Goal: Task Accomplishment & Management: Manage account settings

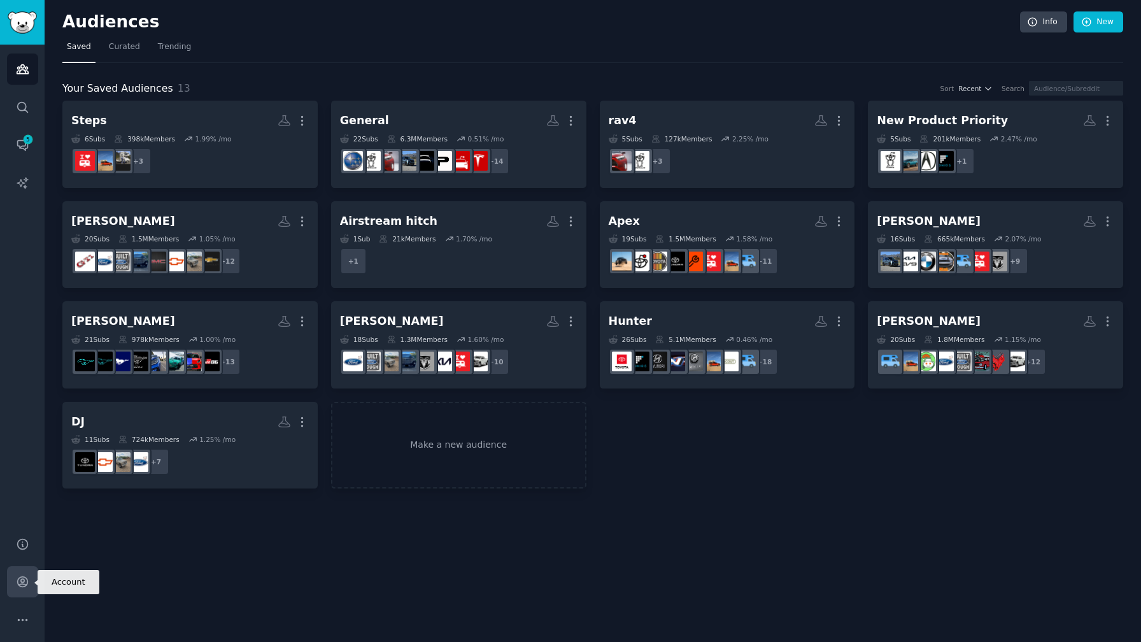
click at [23, 577] on icon "Sidebar" at bounding box center [22, 581] width 13 height 13
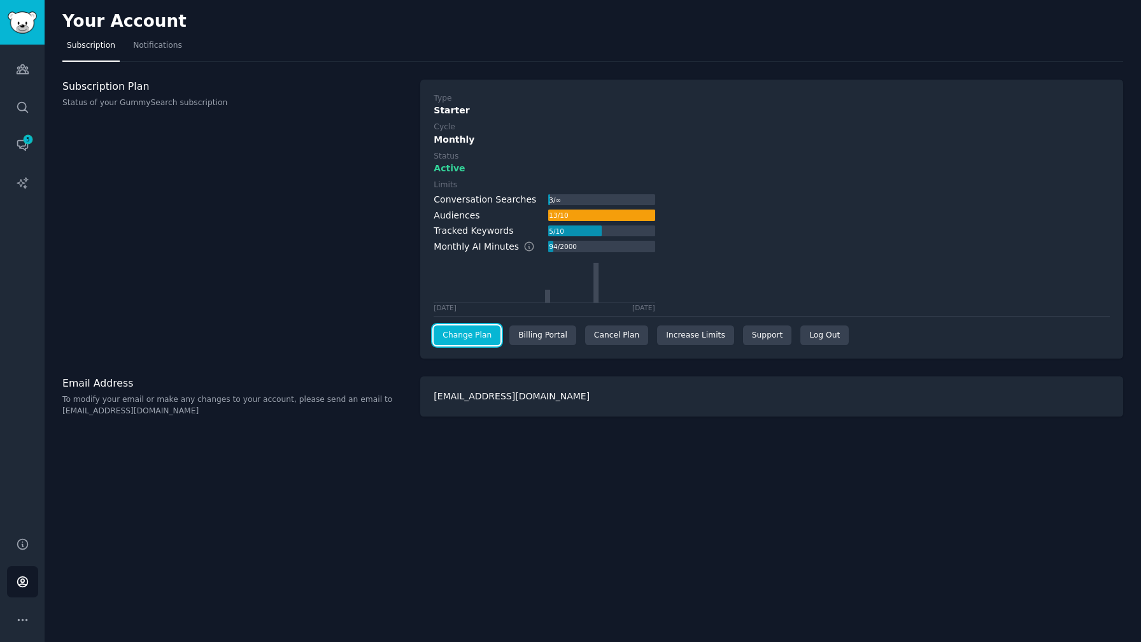
click at [467, 339] on link "Change Plan" at bounding box center [467, 335] width 67 height 20
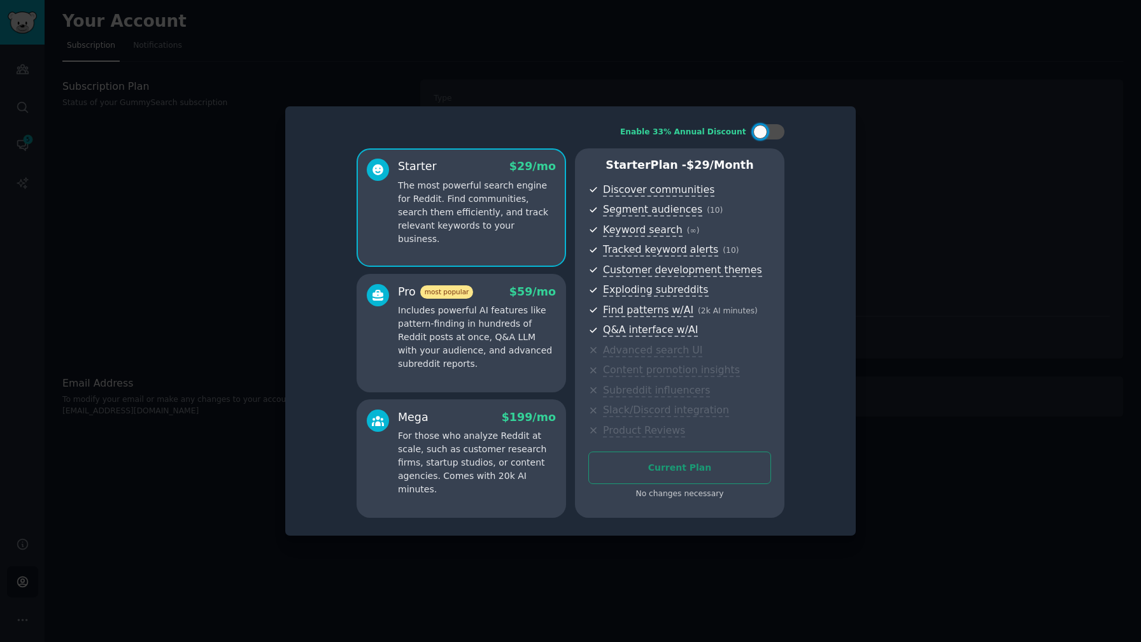
click at [896, 204] on div at bounding box center [570, 321] width 1141 height 642
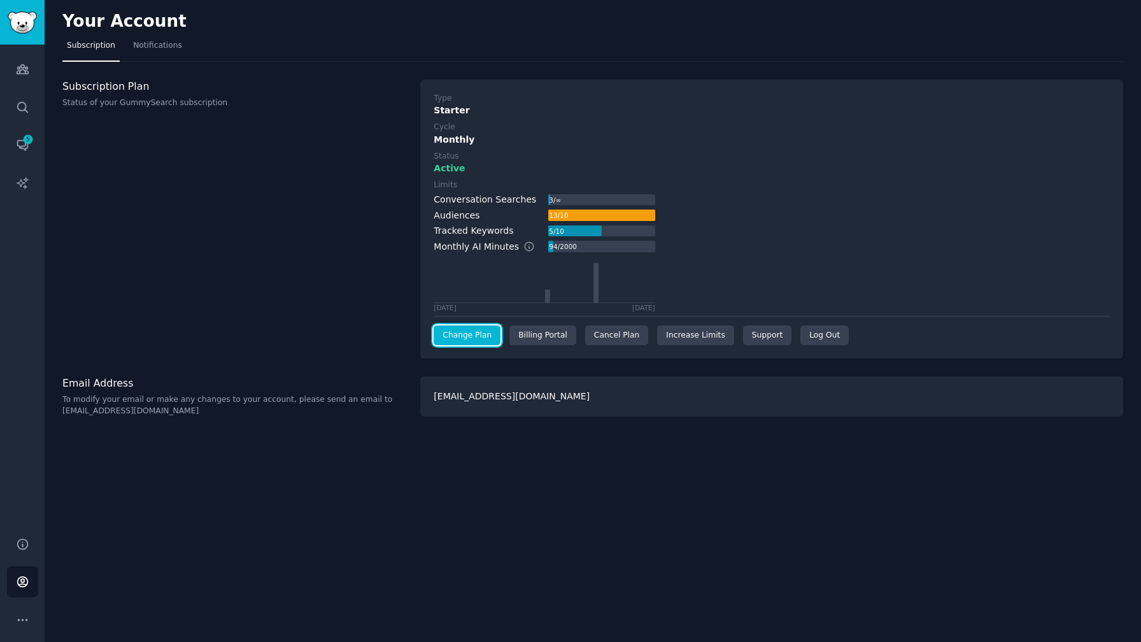
click at [471, 330] on link "Change Plan" at bounding box center [467, 335] width 67 height 20
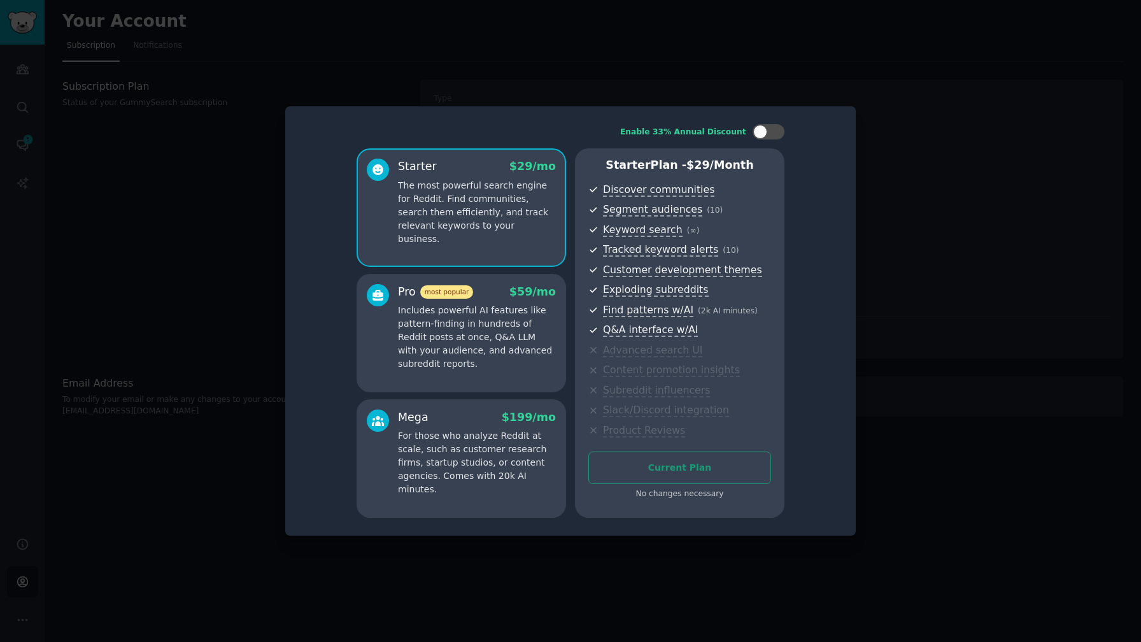
click at [674, 467] on div "Current Plan No changes necessary" at bounding box center [679, 475] width 183 height 48
click at [855, 210] on div "Enable 33% Annual Discount Starter $ 29 /mo The most powerful search engine for…" at bounding box center [570, 320] width 570 height 429
click at [332, 32] on div at bounding box center [570, 321] width 1141 height 642
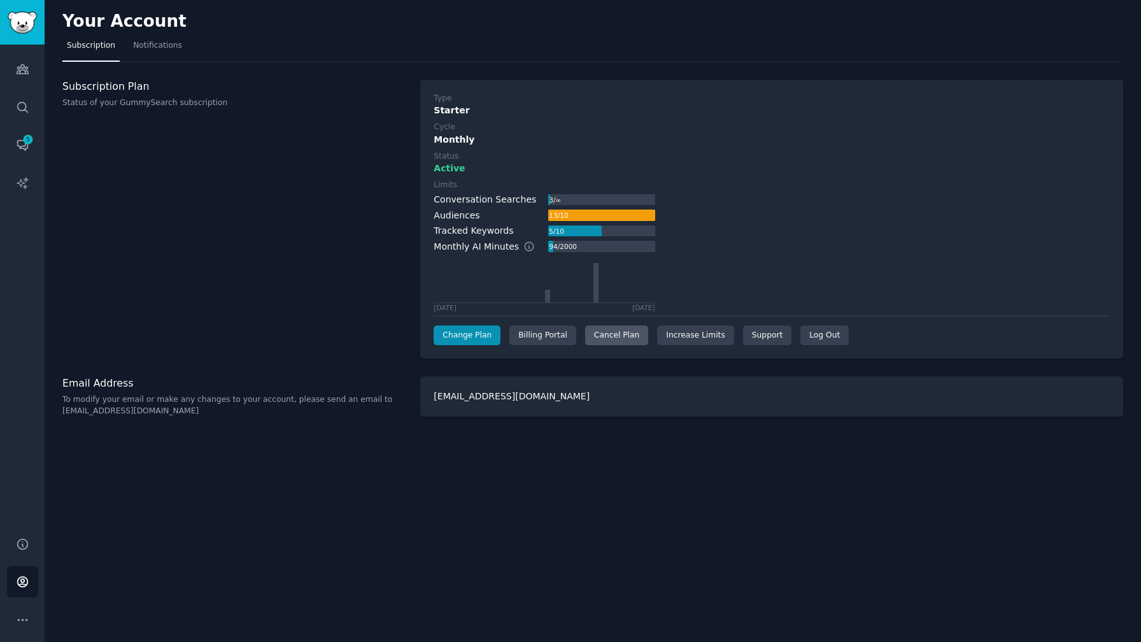
click at [612, 338] on div "Cancel Plan" at bounding box center [616, 335] width 63 height 20
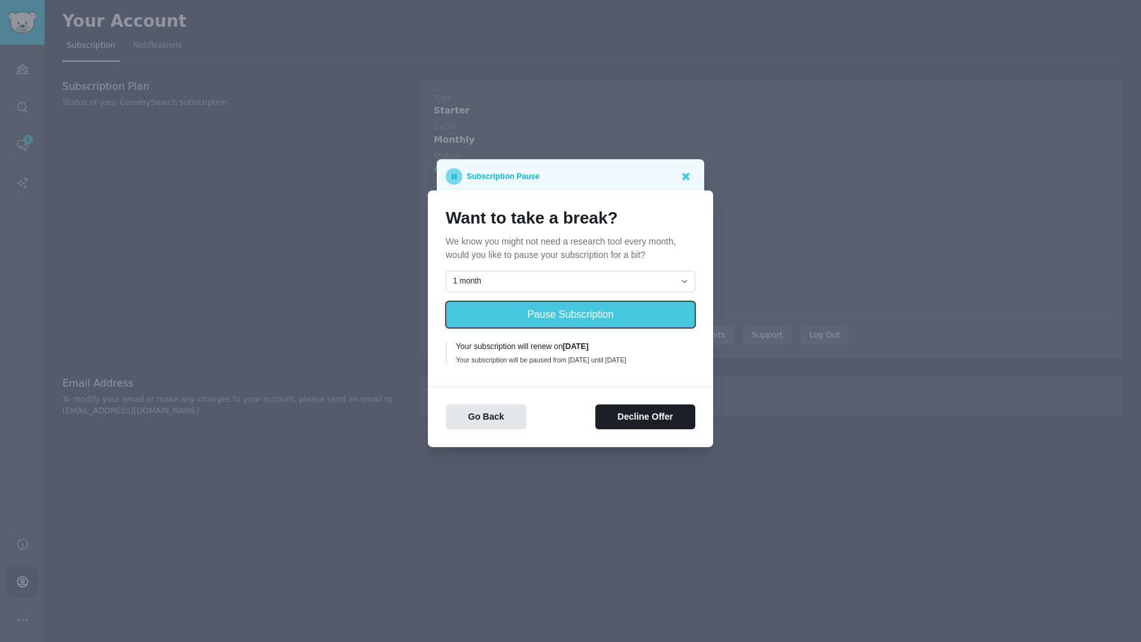
click at [588, 310] on button "Pause Subscription" at bounding box center [571, 314] width 250 height 27
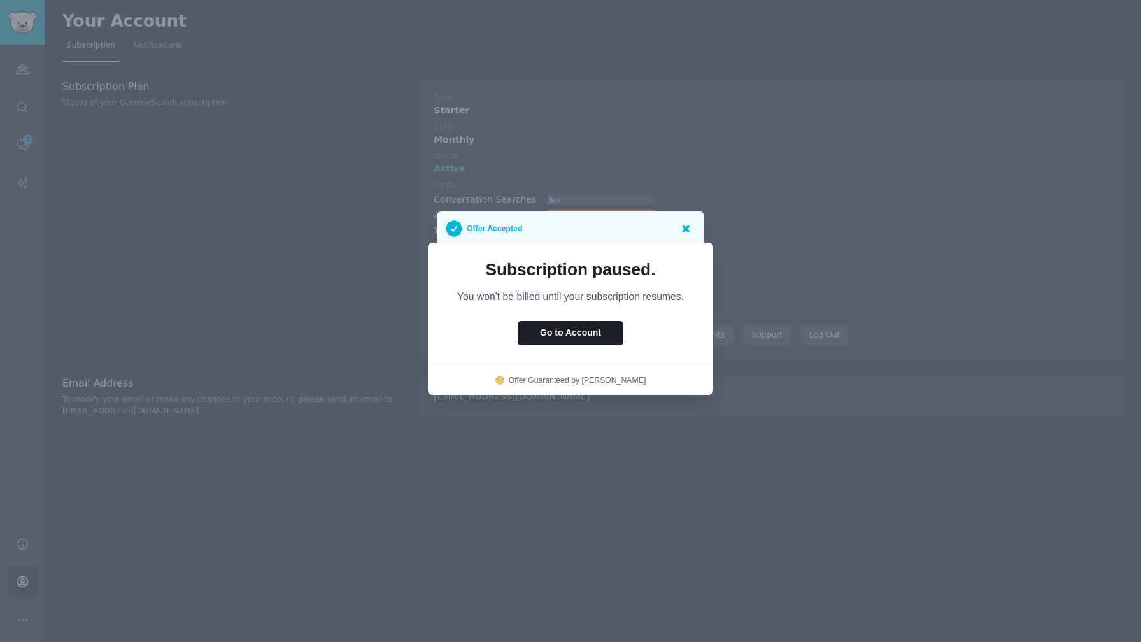
click at [684, 229] on icon at bounding box center [686, 229] width 8 height 8
